Goal: Find specific page/section: Find specific page/section

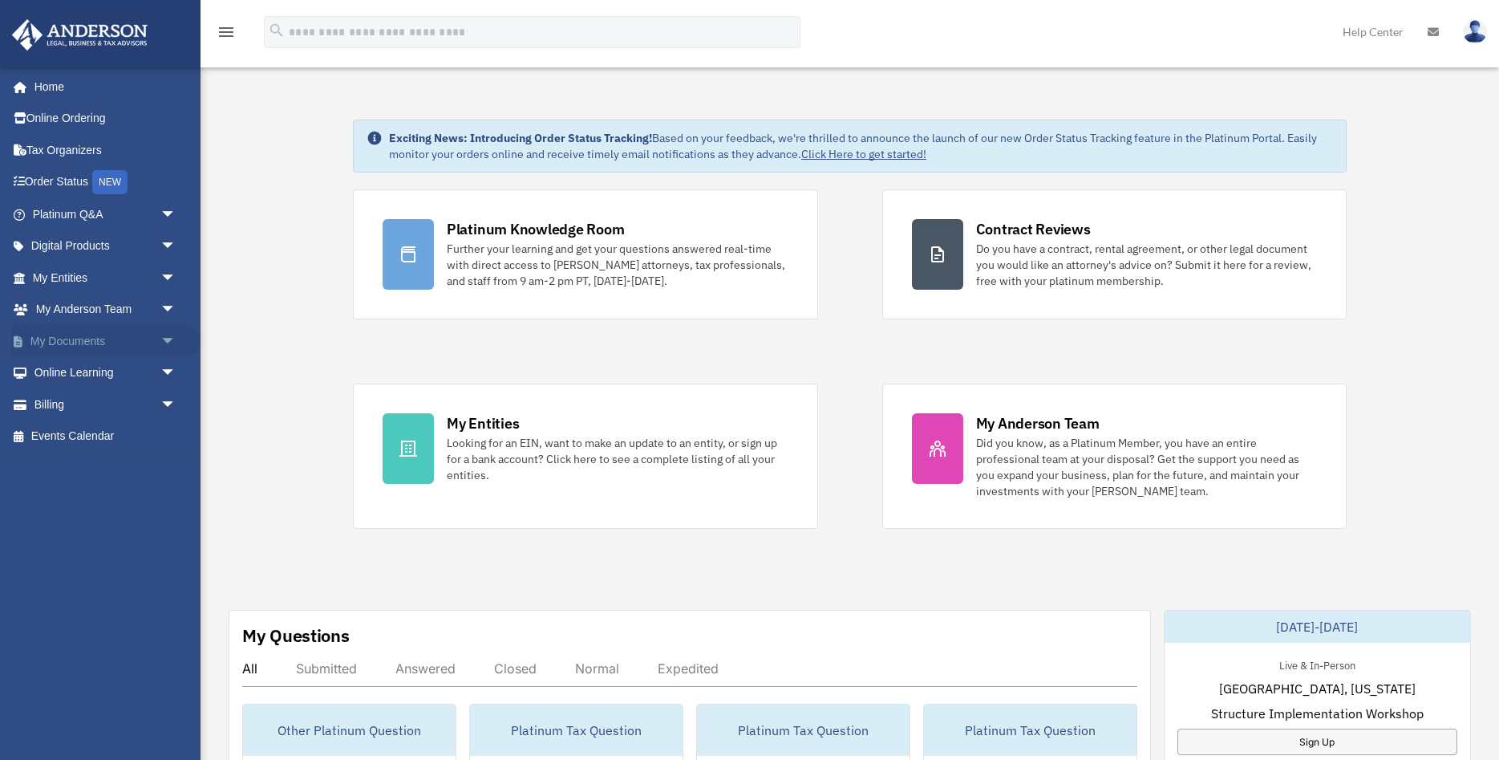
click at [171, 348] on span "arrow_drop_down" at bounding box center [176, 341] width 32 height 33
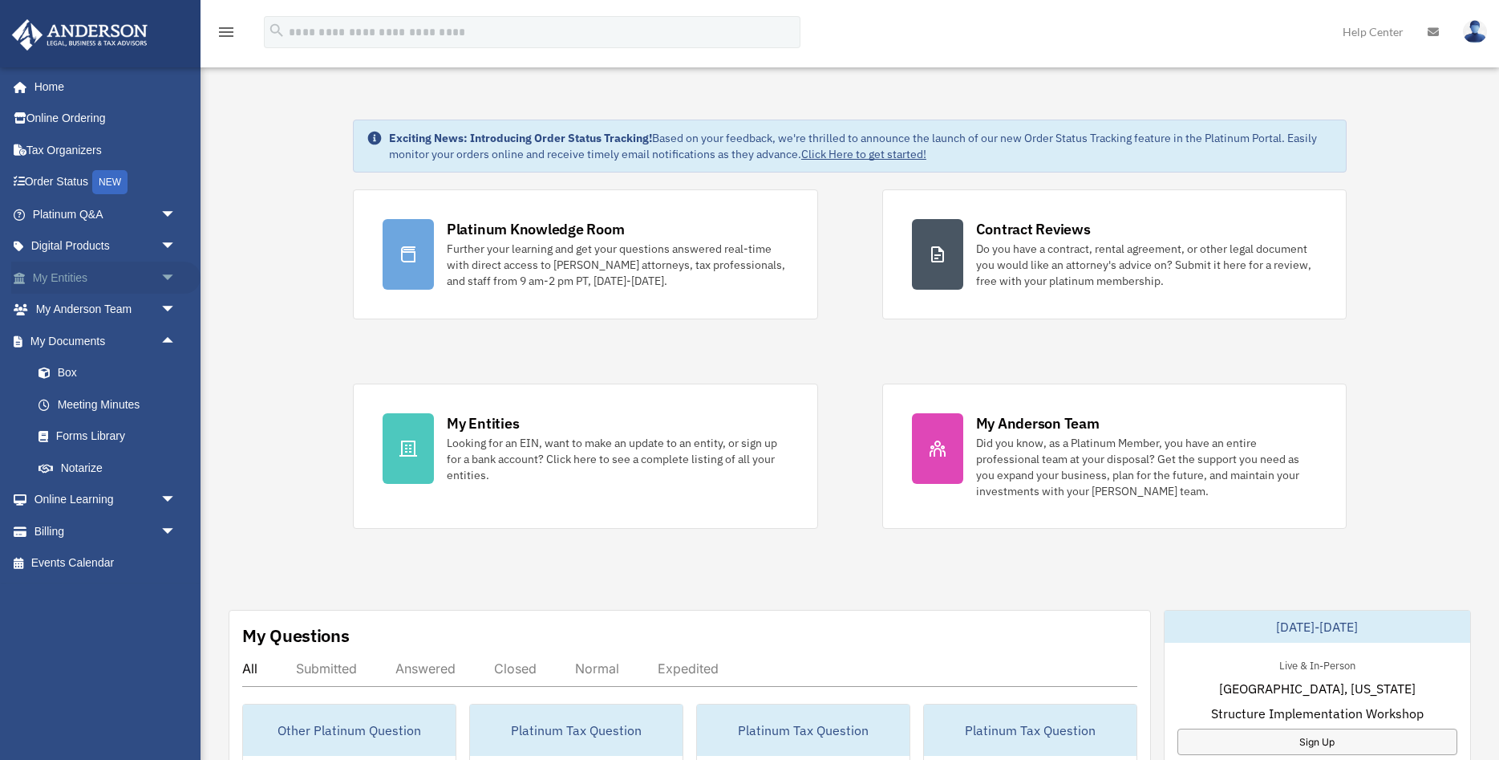
click at [169, 284] on span "arrow_drop_down" at bounding box center [176, 277] width 32 height 33
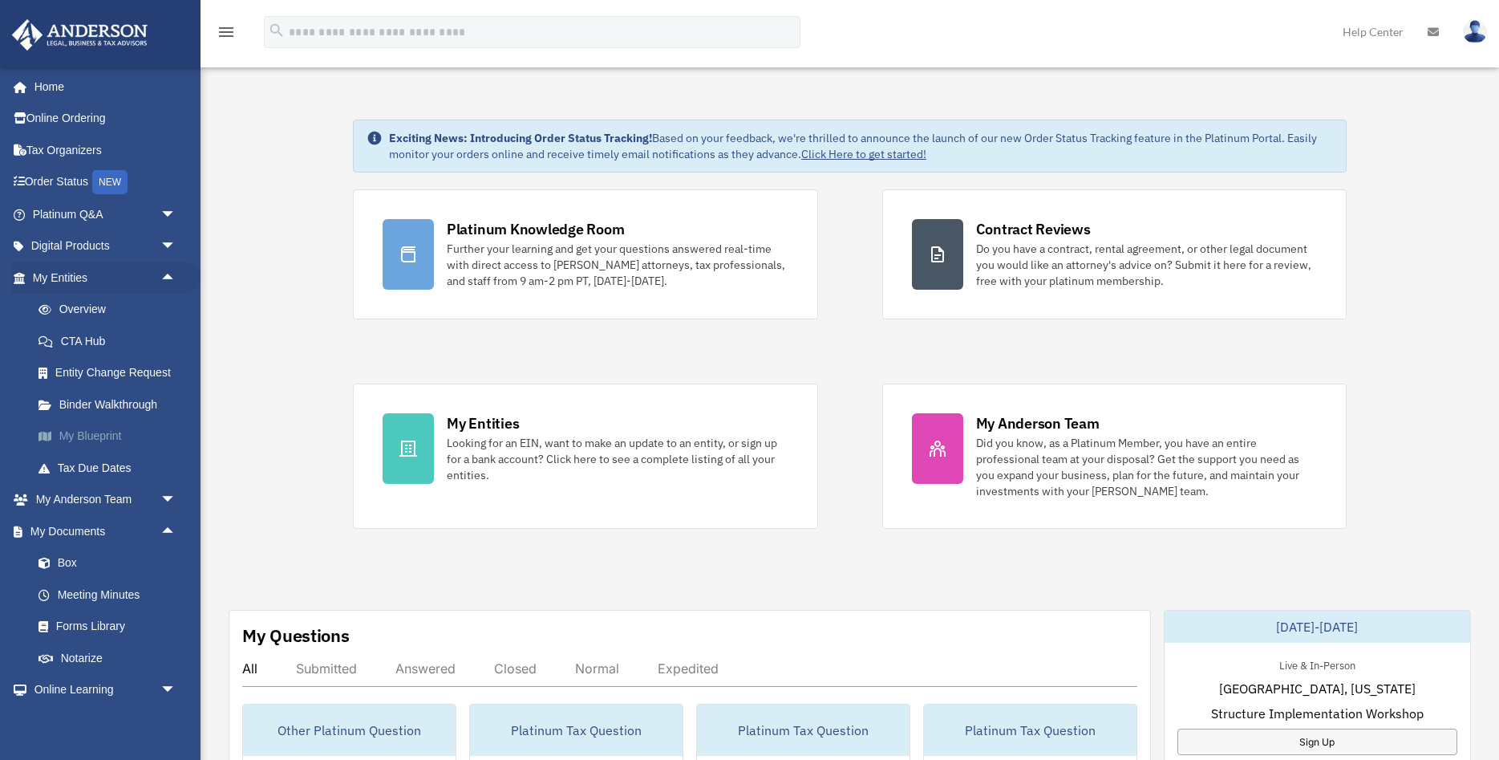
click at [95, 434] on link "My Blueprint" at bounding box center [111, 436] width 178 height 32
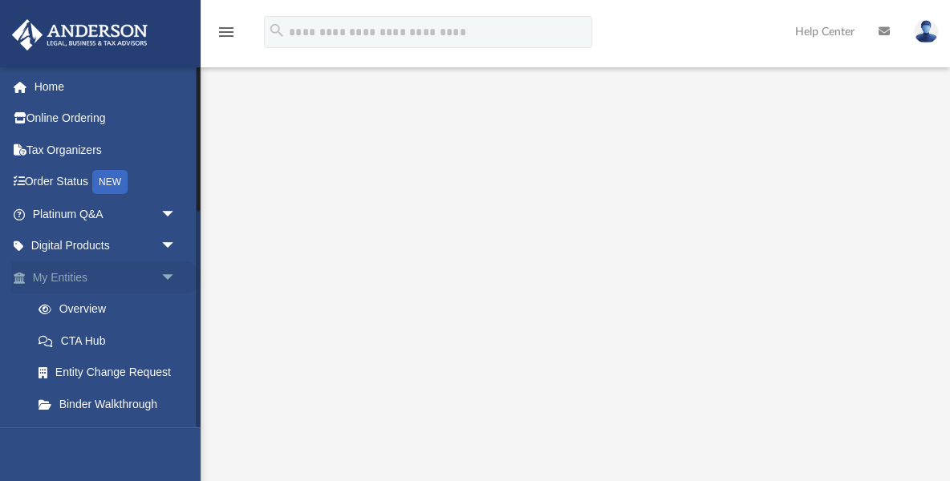
click at [172, 277] on span "arrow_drop_down" at bounding box center [176, 277] width 32 height 33
click at [51, 276] on link "My Entities arrow_drop_up" at bounding box center [105, 277] width 189 height 32
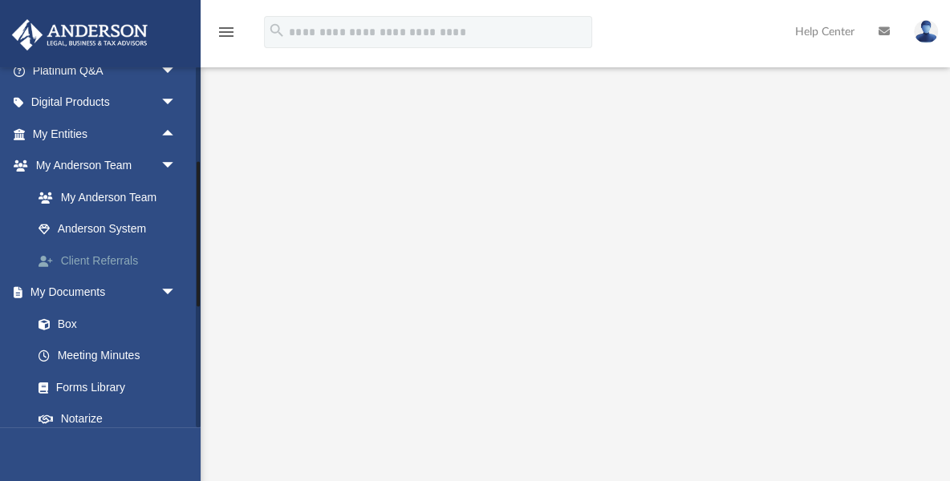
scroll to position [152, 0]
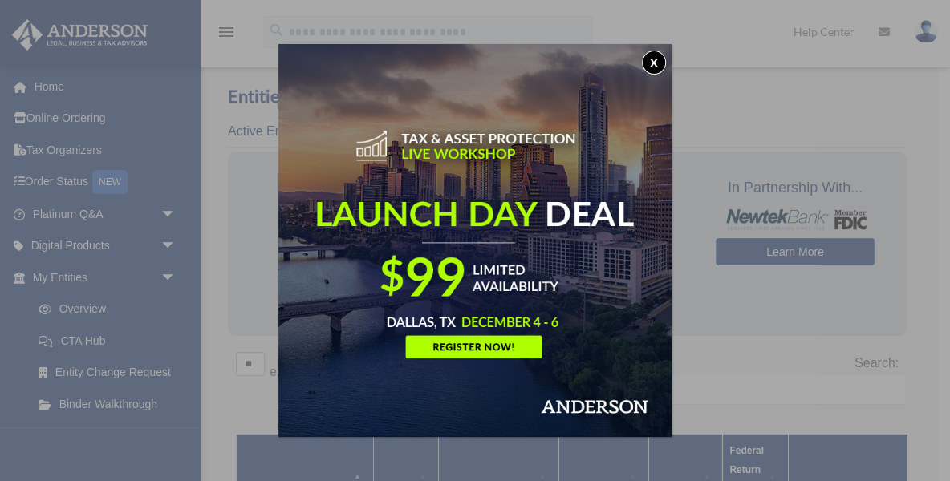
click at [658, 64] on button "x" at bounding box center [654, 63] width 24 height 24
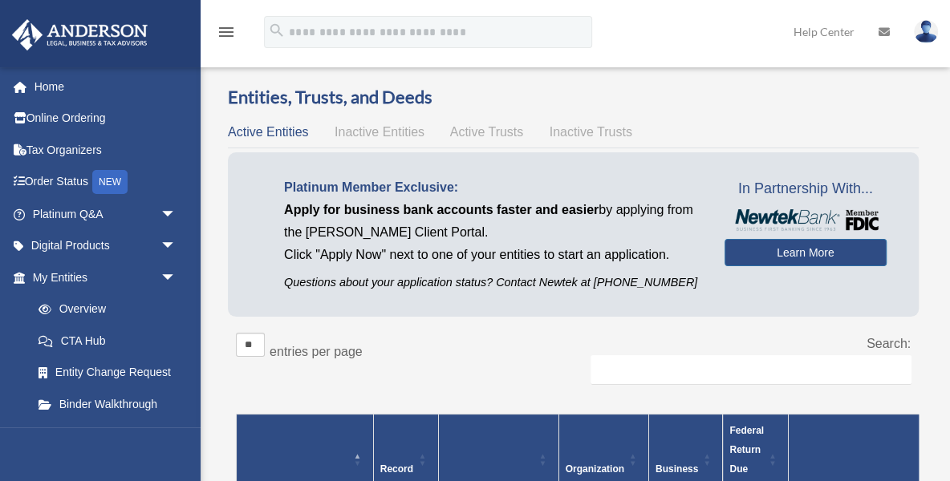
click at [493, 135] on span "Active Trusts" at bounding box center [487, 132] width 74 height 14
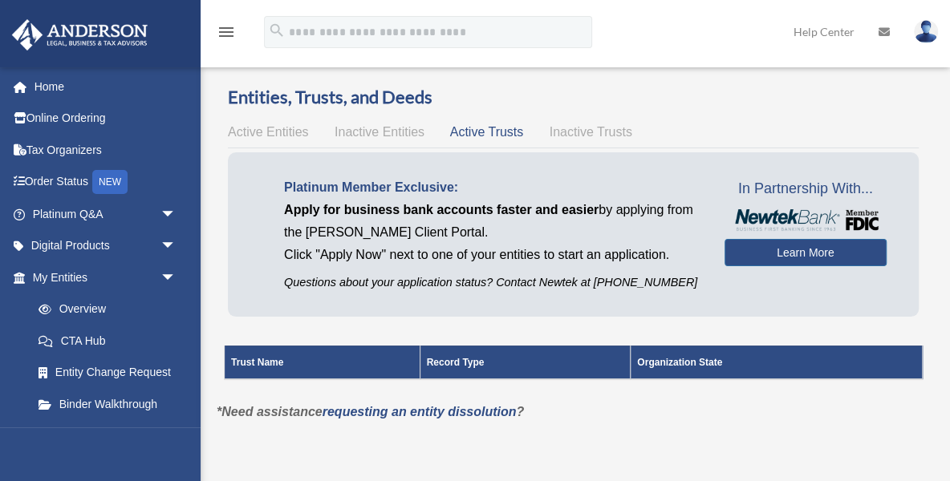
click at [276, 134] on span "Active Entities" at bounding box center [268, 132] width 80 height 14
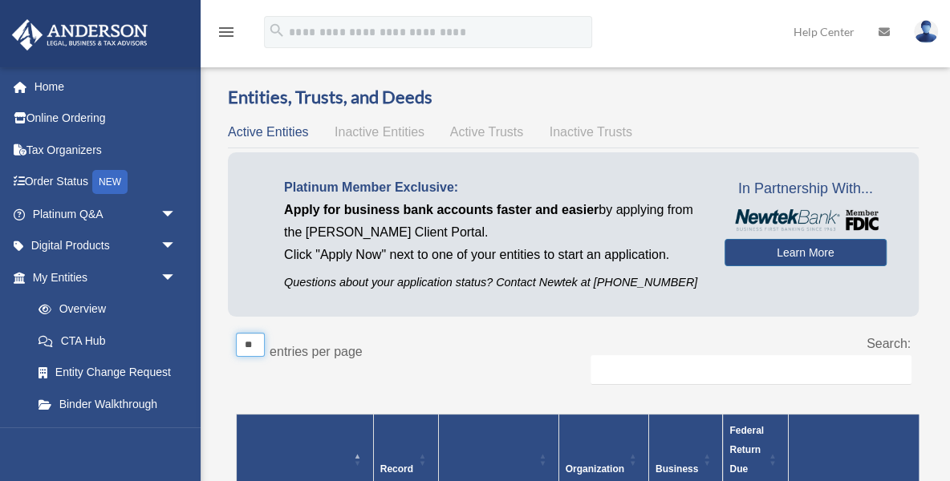
click at [236, 333] on select "** ** ** ***" at bounding box center [250, 345] width 29 height 24
select select "**"
click option "**" at bounding box center [0, 0] width 0 height 0
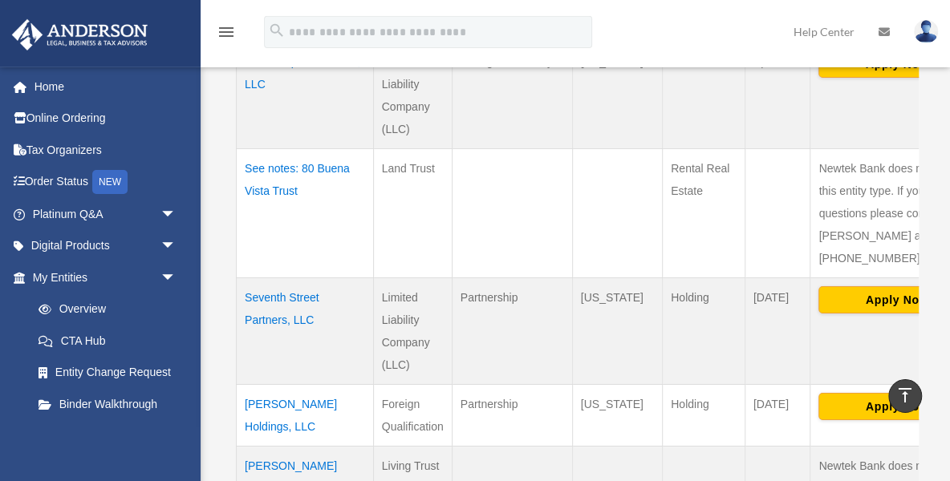
scroll to position [2816, 0]
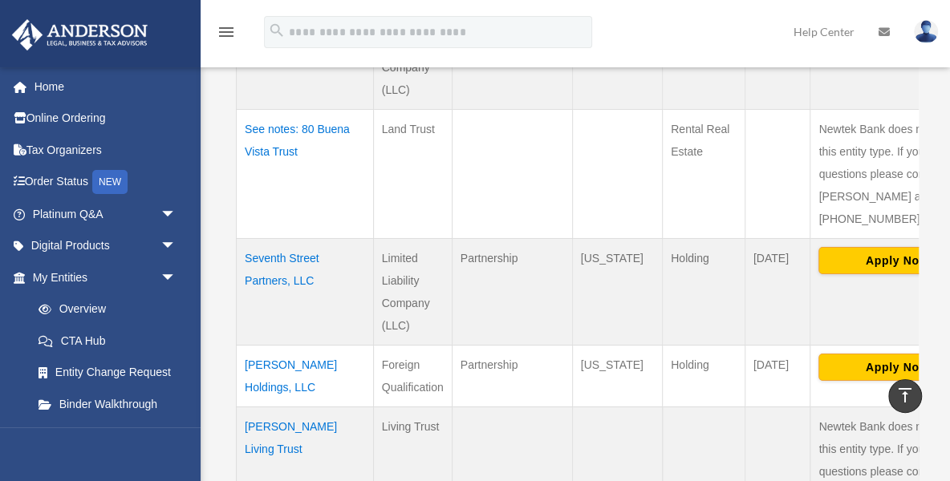
click at [263, 407] on td "[PERSON_NAME] Living Trust" at bounding box center [305, 472] width 137 height 130
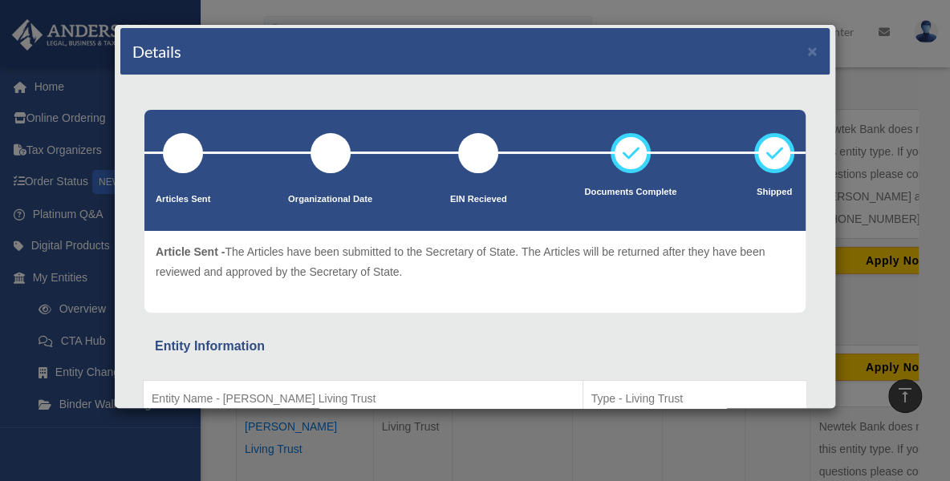
scroll to position [0, 0]
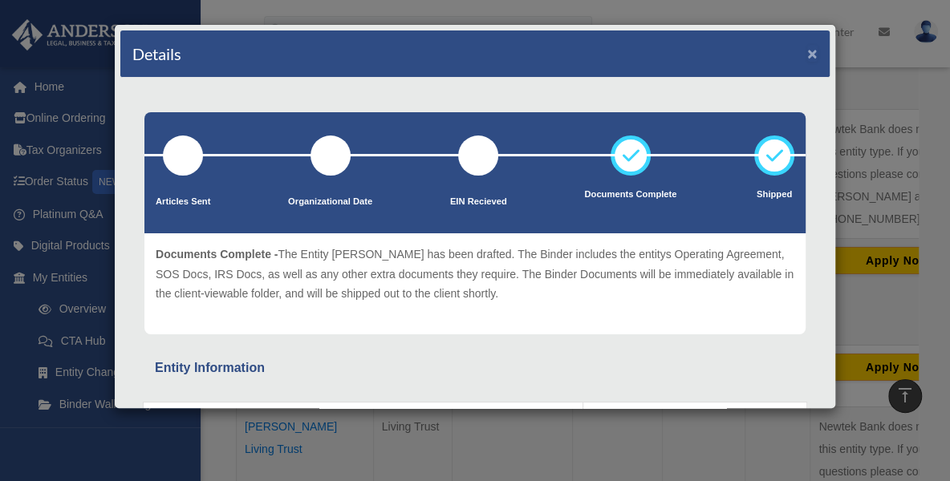
click at [817, 55] on button "×" at bounding box center [812, 53] width 10 height 17
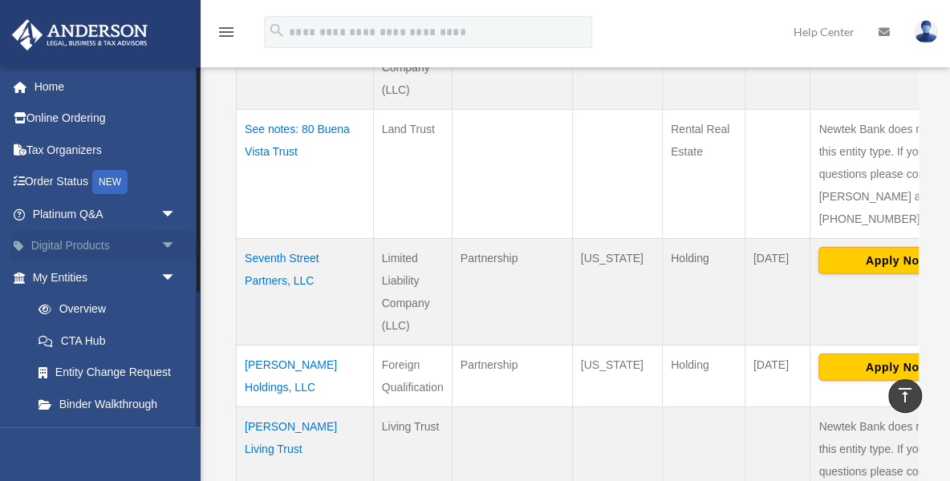
click at [171, 241] on span "arrow_drop_down" at bounding box center [176, 246] width 32 height 33
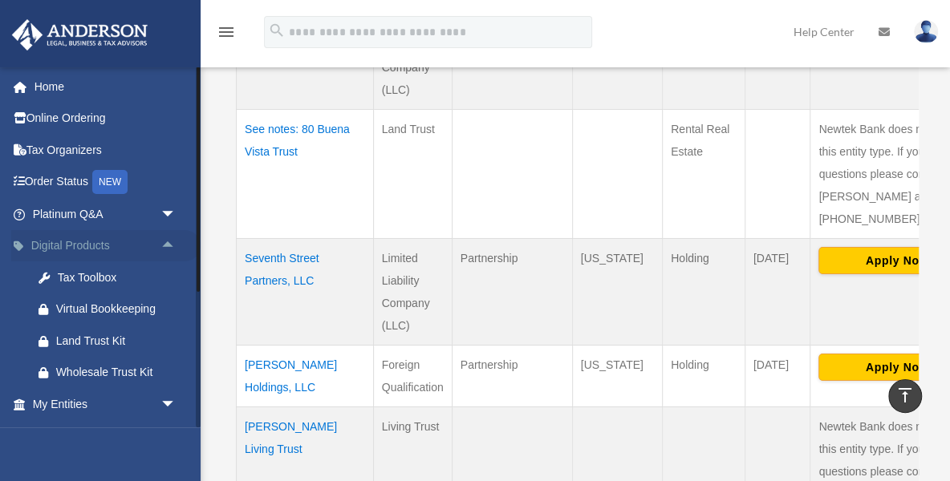
click at [165, 247] on span "arrow_drop_up" at bounding box center [176, 246] width 32 height 33
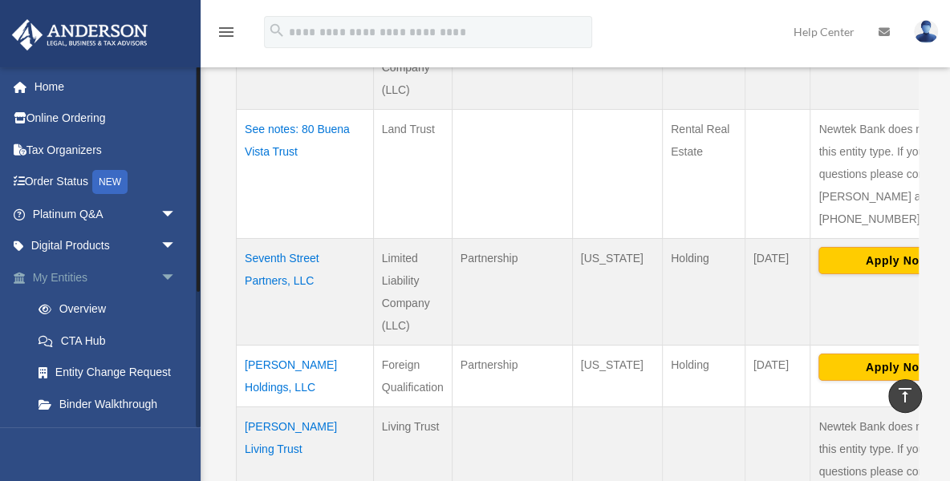
click at [170, 278] on span "arrow_drop_down" at bounding box center [176, 277] width 32 height 33
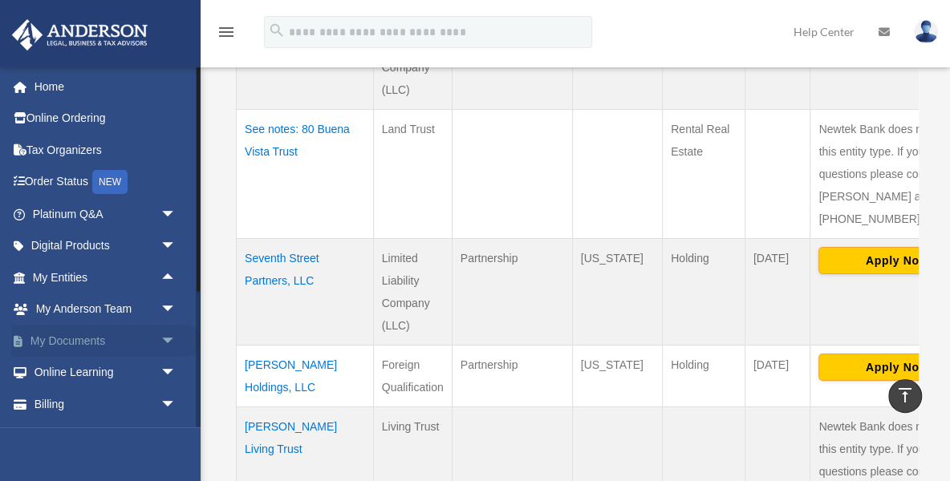
click at [166, 343] on span "arrow_drop_down" at bounding box center [176, 341] width 32 height 33
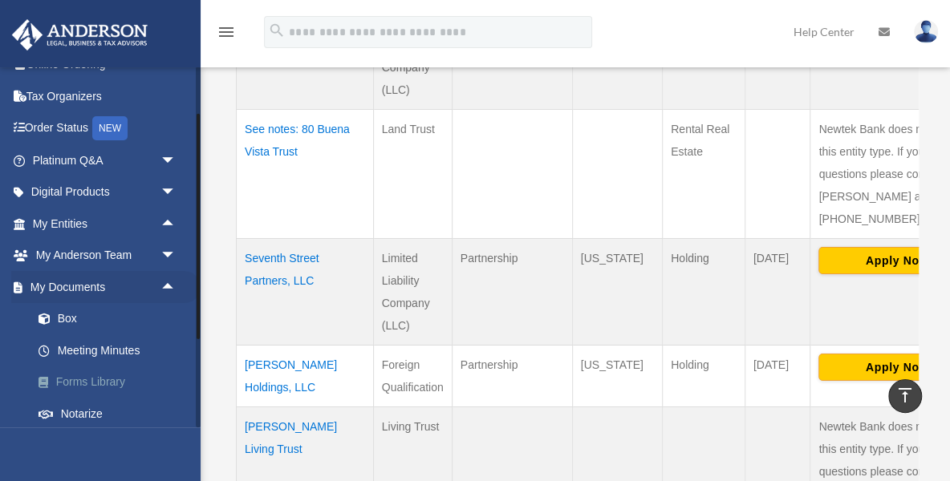
scroll to position [152, 0]
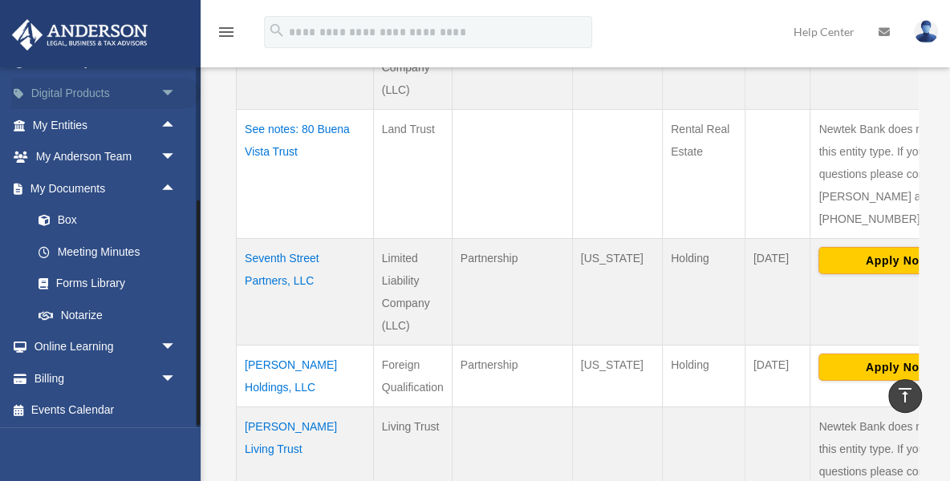
click at [168, 98] on span "arrow_drop_down" at bounding box center [176, 94] width 32 height 33
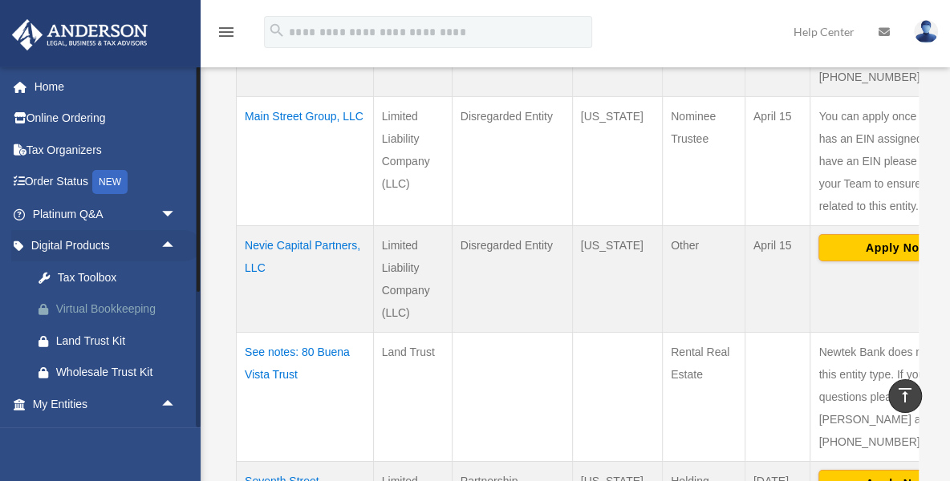
scroll to position [2560, 0]
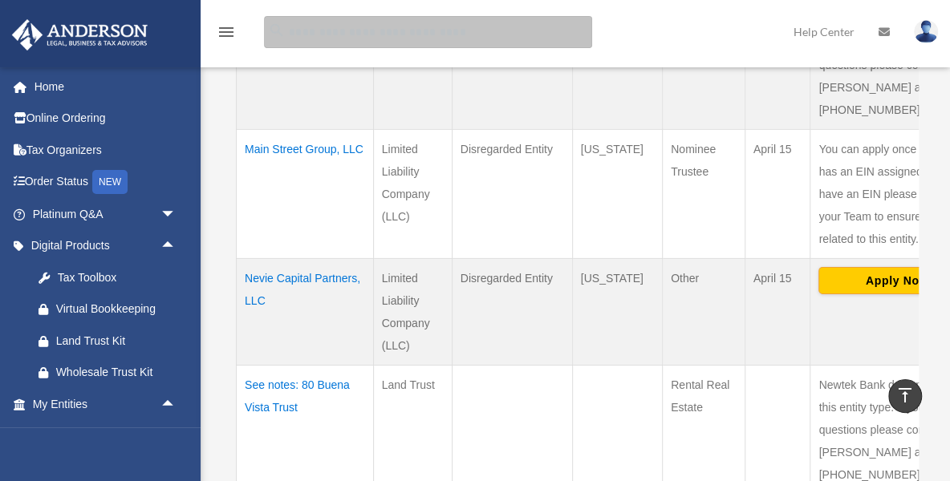
click at [470, 36] on input "search" at bounding box center [428, 32] width 328 height 32
